Goal: Use online tool/utility: Utilize a website feature to perform a specific function

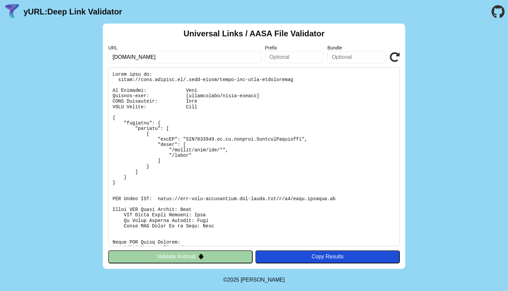
click at [198, 258] on img at bounding box center [201, 256] width 6 height 6
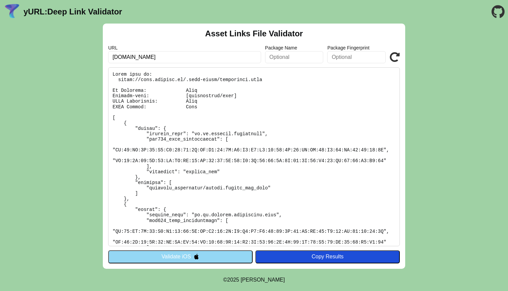
click at [196, 259] on img at bounding box center [197, 256] width 6 height 6
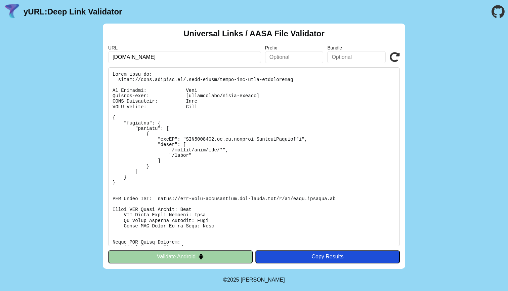
click at [183, 259] on button "Validate Android" at bounding box center [180, 256] width 144 height 13
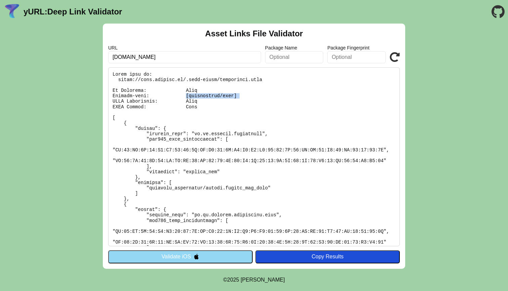
drag, startPoint x: 185, startPoint y: 94, endPoint x: 244, endPoint y: 94, distance: 58.8
click at [244, 94] on pre at bounding box center [254, 156] width 292 height 179
copy pre "[application/json]"
click at [398, 55] on icon at bounding box center [395, 57] width 10 height 10
click at [395, 57] on icon at bounding box center [395, 57] width 10 height 10
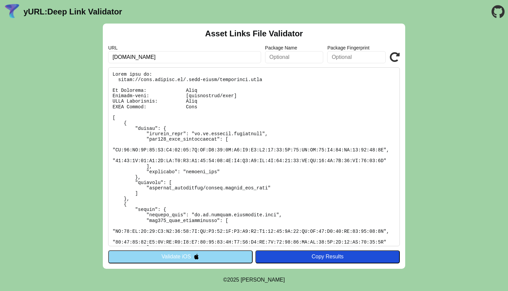
click at [184, 255] on button "Validate iOS" at bounding box center [180, 256] width 144 height 13
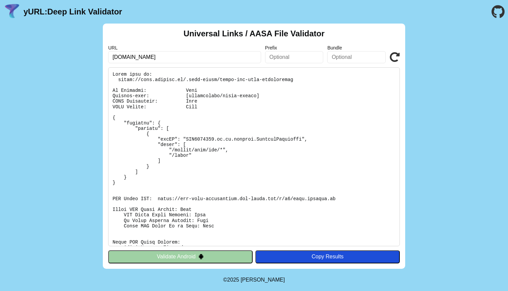
click at [394, 55] on icon at bounding box center [395, 57] width 10 height 10
click at [394, 58] on icon at bounding box center [395, 57] width 10 height 10
